Goal: Task Accomplishment & Management: Manage account settings

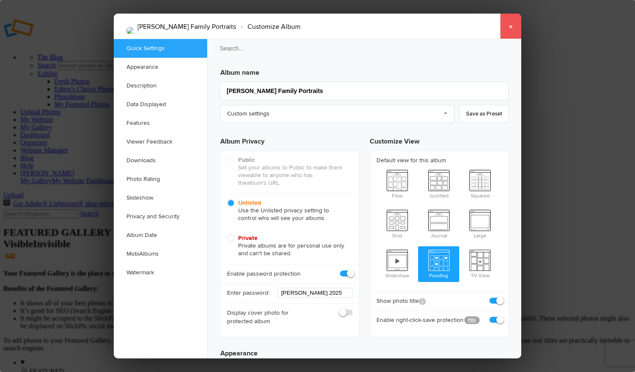
click at [514, 28] on link "×" at bounding box center [510, 26] width 21 height 25
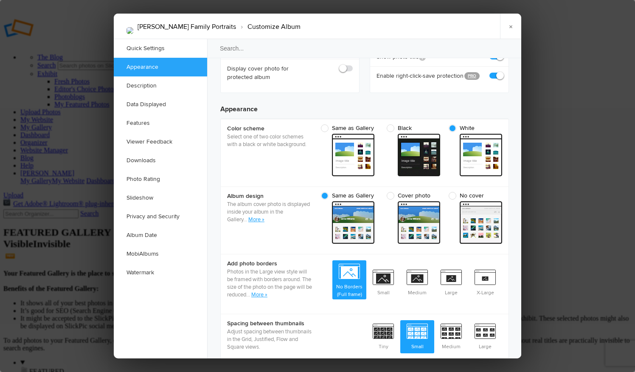
click at [453, 195] on span "No cover" at bounding box center [473, 196] width 49 height 8
click at [502, 192] on input "No cover cover Custom - light" at bounding box center [502, 192] width 0 height 0
radio input "true"
click at [323, 196] on span "Same as Gallery" at bounding box center [347, 196] width 53 height 8
click at [378, 192] on input "Same as Gallery cover Custom - light" at bounding box center [378, 192] width 0 height 0
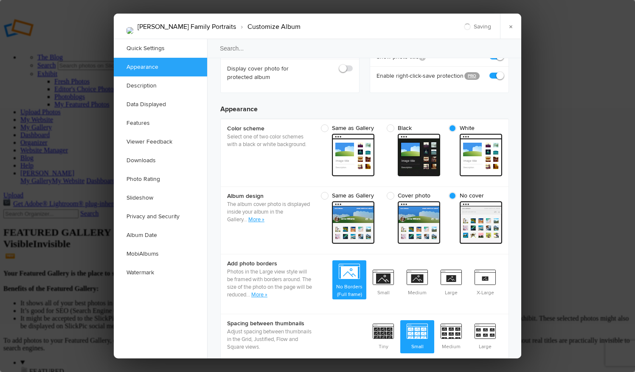
radio input "true"
click at [387, 273] on span "Small" at bounding box center [383, 281] width 34 height 31
click at [400, 266] on input "Small" at bounding box center [400, 266] width 0 height 0
radio input "true"
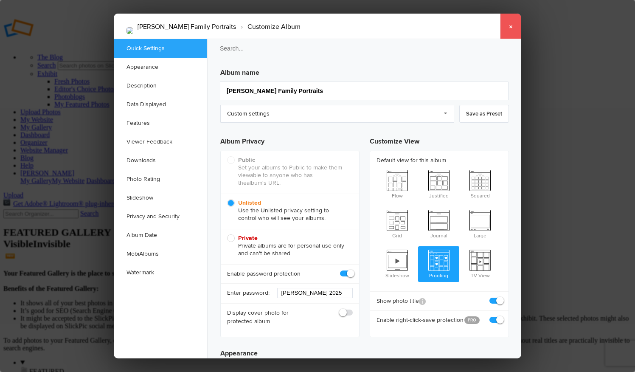
click at [508, 24] on link "×" at bounding box center [510, 26] width 21 height 25
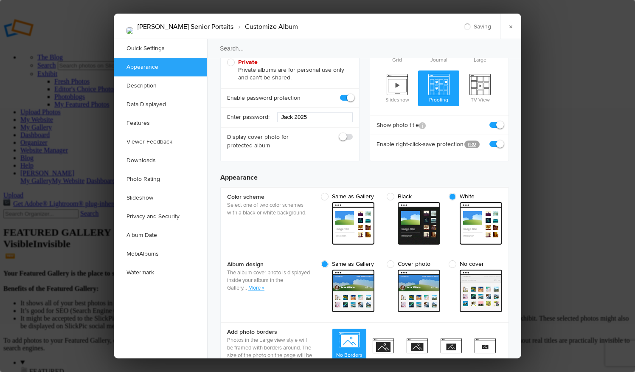
scroll to position [257, 0]
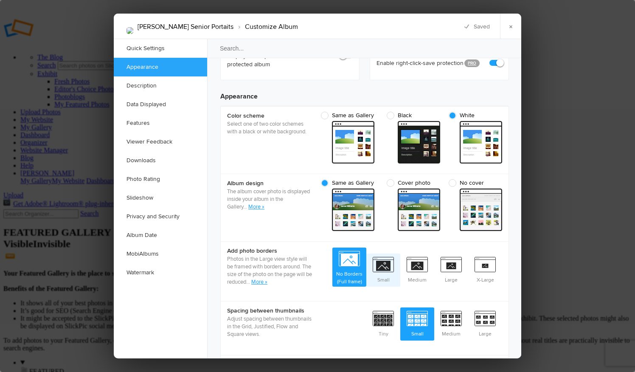
click at [384, 258] on span "Small" at bounding box center [383, 268] width 34 height 31
click at [400, 253] on input "Small" at bounding box center [400, 253] width 0 height 0
radio input "true"
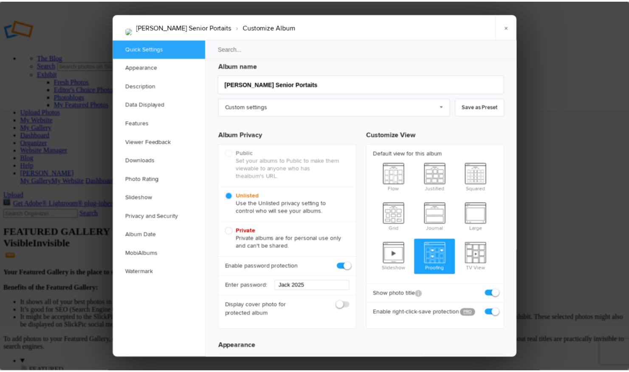
scroll to position [0, 0]
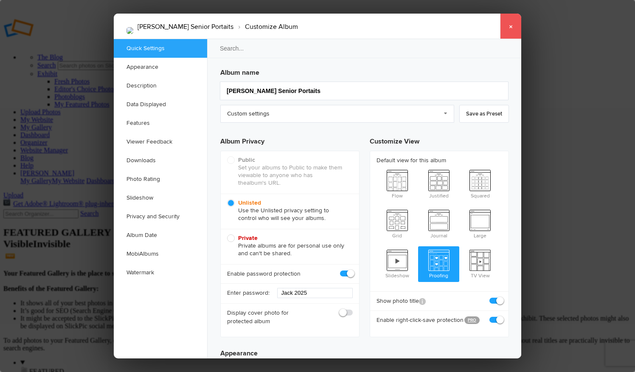
click at [513, 24] on link "×" at bounding box center [510, 26] width 21 height 25
